Goal: Manage account settings

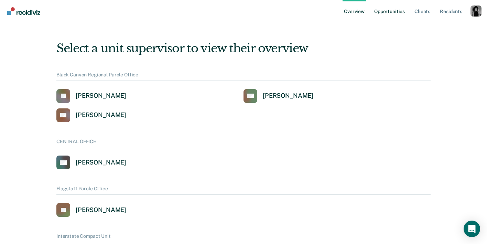
click at [393, 16] on link "Opportunities" at bounding box center [389, 11] width 33 height 22
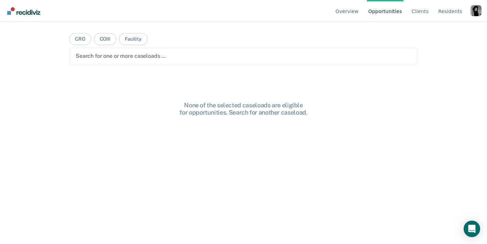
click at [473, 11] on div "Profile dropdown button" at bounding box center [475, 10] width 11 height 11
click at [437, 32] on link "Profile" at bounding box center [448, 32] width 44 height 6
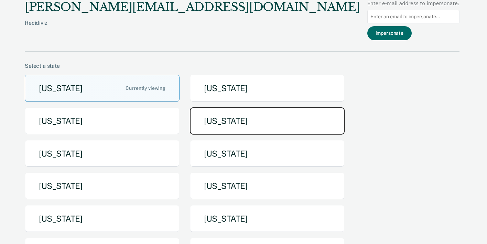
click at [206, 110] on button "[US_STATE]" at bounding box center [267, 120] width 155 height 27
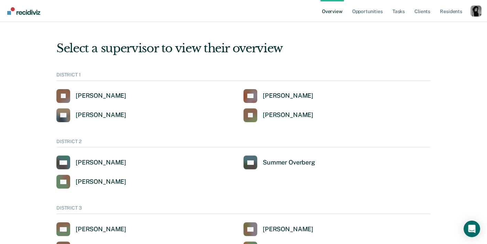
click at [474, 9] on div "Profile dropdown button" at bounding box center [475, 11] width 11 height 11
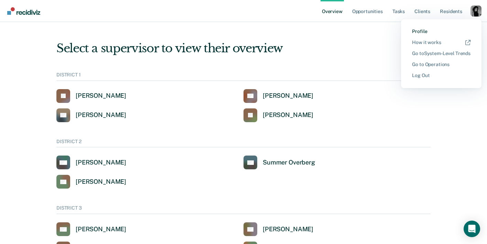
click at [419, 31] on link "Profile" at bounding box center [441, 32] width 58 height 6
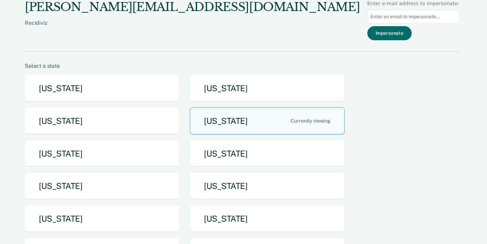
click at [415, 14] on input at bounding box center [413, 16] width 92 height 13
type input "[EMAIL_ADDRESS][DOMAIN_NAME][US_STATE]"
